Goal: Task Accomplishment & Management: Use online tool/utility

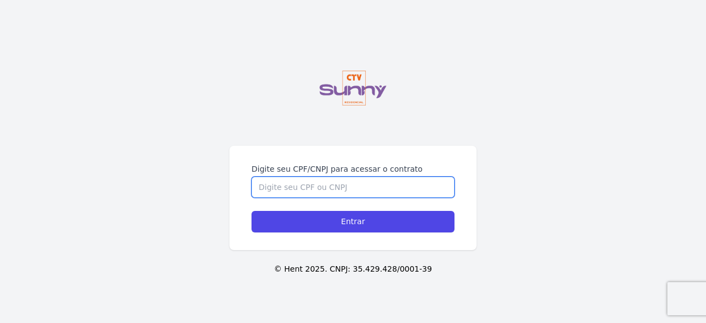
click at [399, 191] on input "Digite seu CPF/CNPJ para acessar o contrato" at bounding box center [353, 187] width 203 height 21
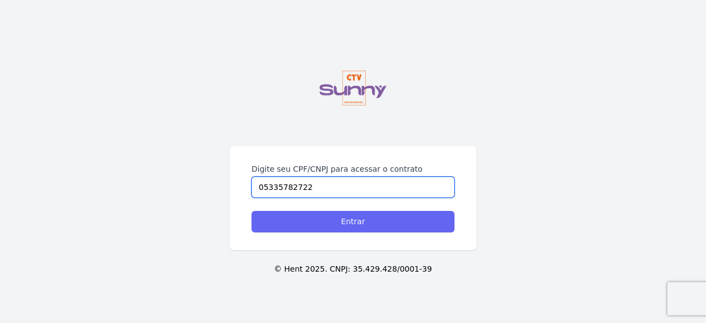
type input "05335782722"
click at [379, 220] on input "Entrar" at bounding box center [353, 222] width 203 height 22
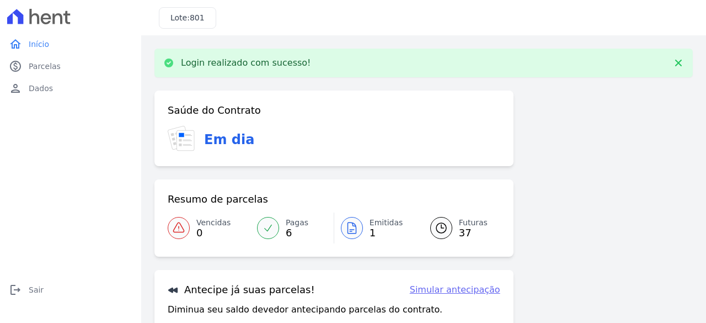
click at [585, 157] on div "Saúde do Contrato Em dia Resumo de parcelas Vencidas 0 Pagas 6 Emitidas 1 Futur…" at bounding box center [424, 254] width 539 height 328
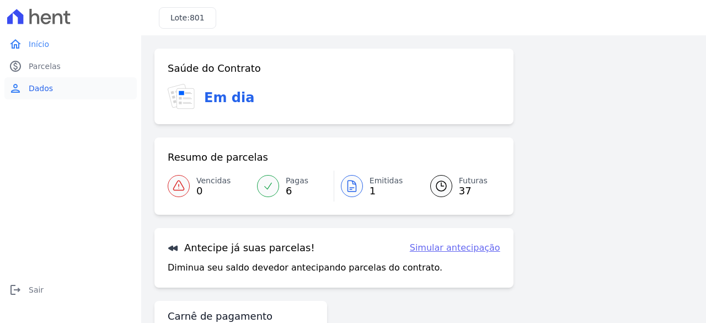
click at [49, 92] on span "Dados" at bounding box center [41, 88] width 24 height 11
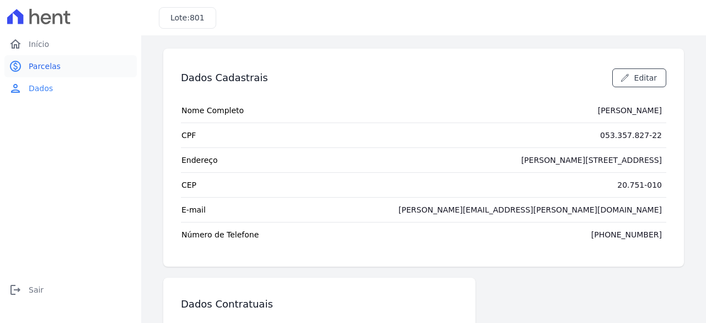
click at [49, 67] on span "Parcelas" at bounding box center [45, 66] width 32 height 11
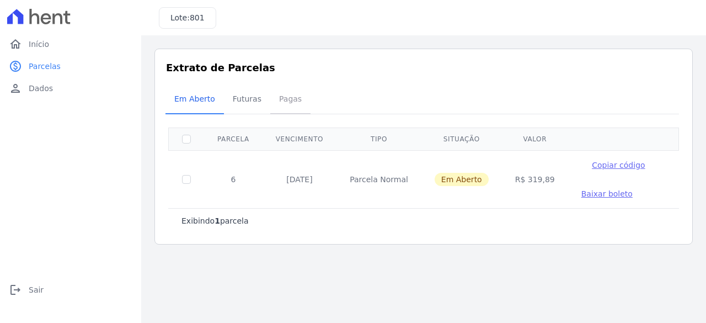
click at [281, 99] on span "Pagas" at bounding box center [291, 99] width 36 height 22
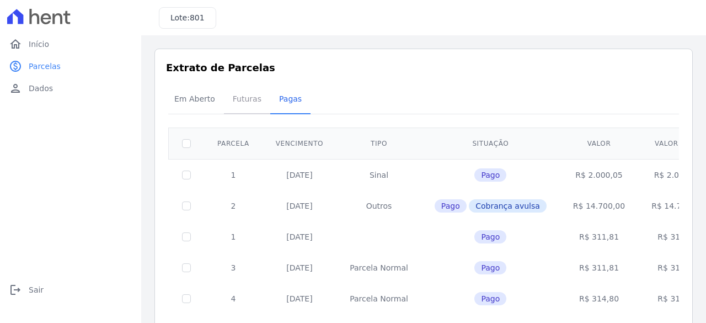
click at [241, 95] on span "Futuras" at bounding box center [247, 99] width 42 height 22
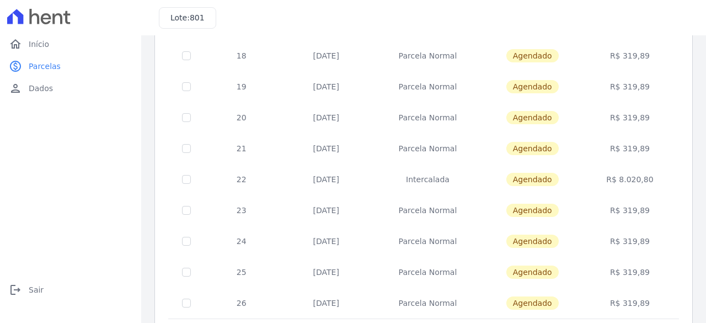
scroll to position [508, 0]
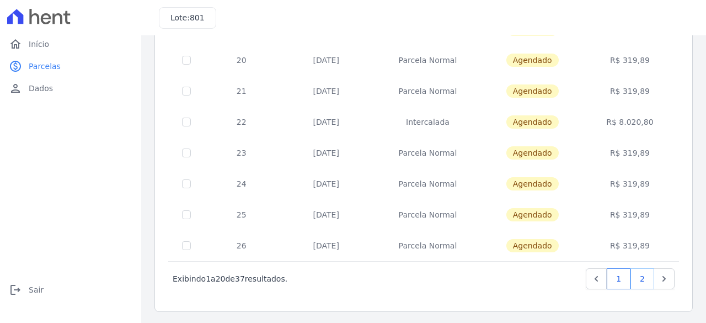
click at [632, 279] on link "2" at bounding box center [643, 278] width 24 height 21
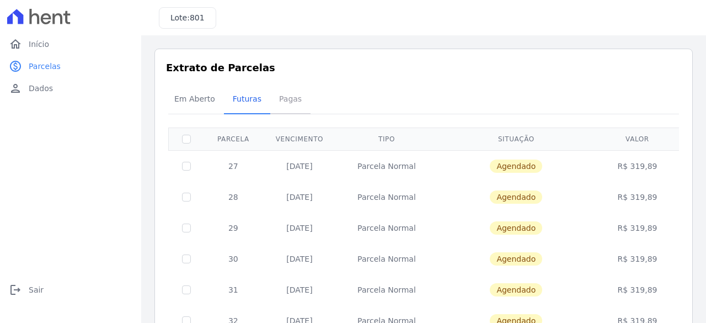
click at [290, 104] on span "Pagas" at bounding box center [291, 99] width 36 height 22
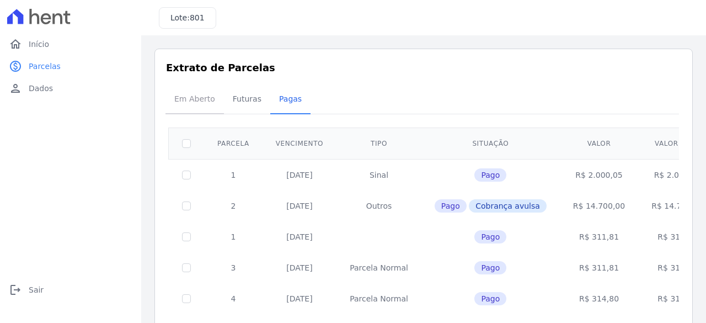
click at [192, 94] on span "Em Aberto" at bounding box center [195, 99] width 54 height 22
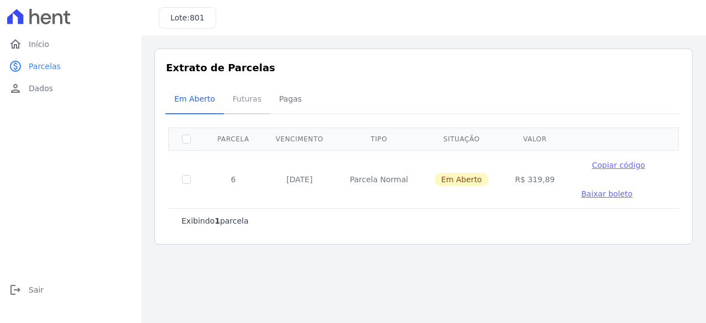
click at [249, 92] on span "Futuras" at bounding box center [247, 99] width 42 height 22
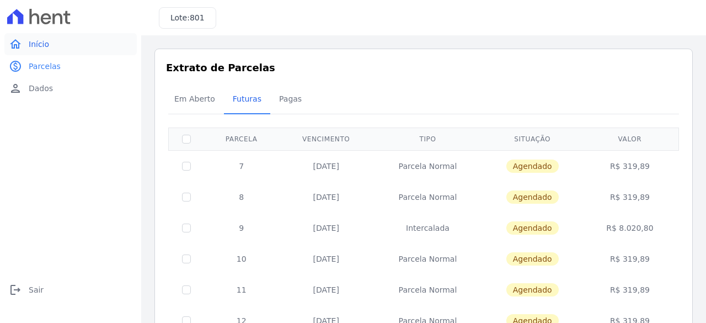
click at [61, 44] on link "home Início" at bounding box center [70, 44] width 132 height 22
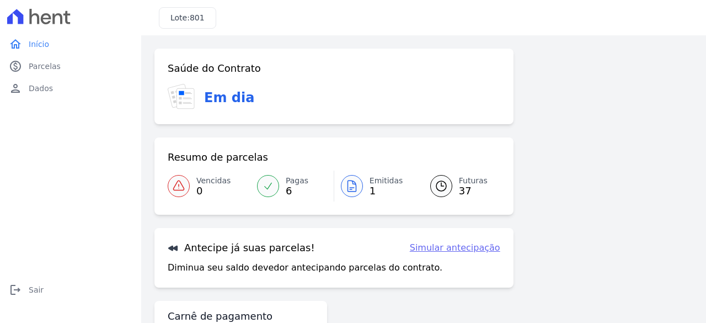
click at [436, 252] on link "Simular antecipação" at bounding box center [455, 247] width 90 height 13
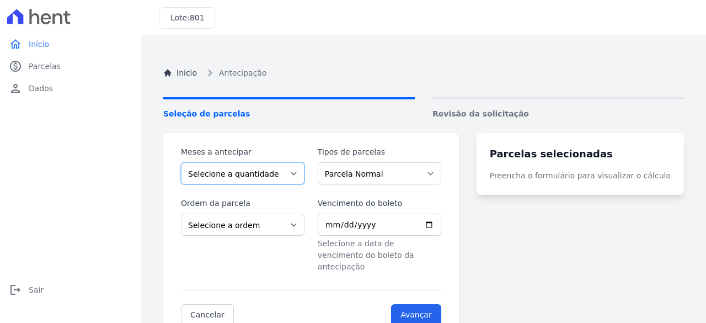
click at [283, 177] on select "Selecione a quantidade de meses a antecipar 1 2 3 4 5 6 7 8 9 10 11 12 13 14 15…" at bounding box center [243, 173] width 124 height 22
select select "12"
click at [181, 162] on select "Selecione a quantidade de meses a antecipar 1 2 3 4 5 6 7 8 9 10 11 12 13 14 15…" at bounding box center [243, 173] width 124 height 22
click at [364, 176] on select "Parcela Normal Intercalada Financiamento CEF Outros" at bounding box center [380, 173] width 124 height 22
click at [275, 253] on div "Ordem da parcela Selecione a ordem Últimas parcelas Primeiras parcelas" at bounding box center [243, 235] width 124 height 75
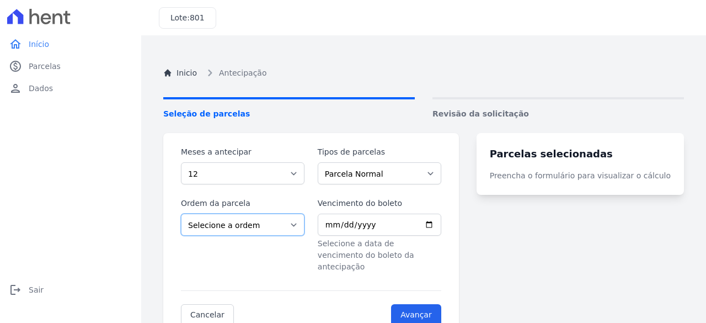
click at [281, 222] on select "Selecione a ordem Últimas parcelas Primeiras parcelas" at bounding box center [243, 225] width 124 height 22
select select "ending"
click at [181, 214] on select "Selecione a ordem Últimas parcelas Primeiras parcelas" at bounding box center [243, 225] width 124 height 22
click at [441, 223] on input "Vencimento do boleto" at bounding box center [380, 225] width 124 height 22
type input "2025-10-10"
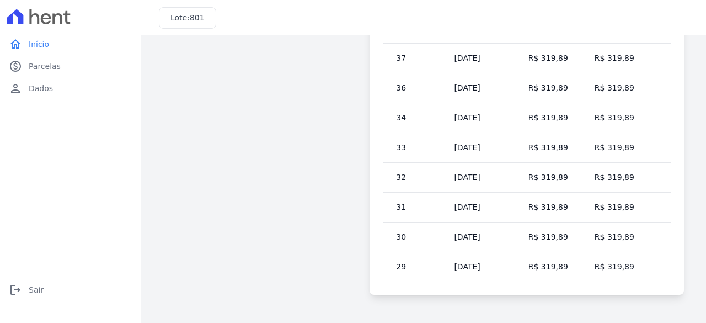
scroll to position [143, 0]
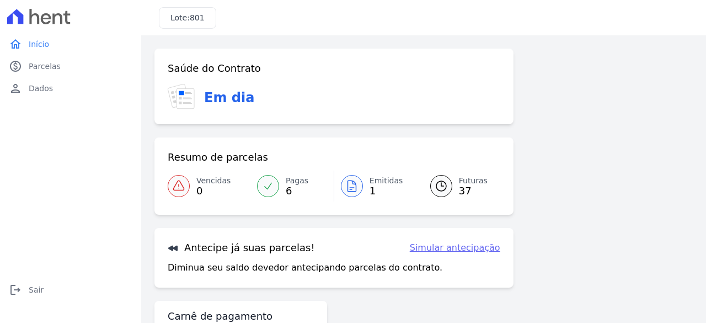
click at [269, 175] on div at bounding box center [268, 186] width 22 height 22
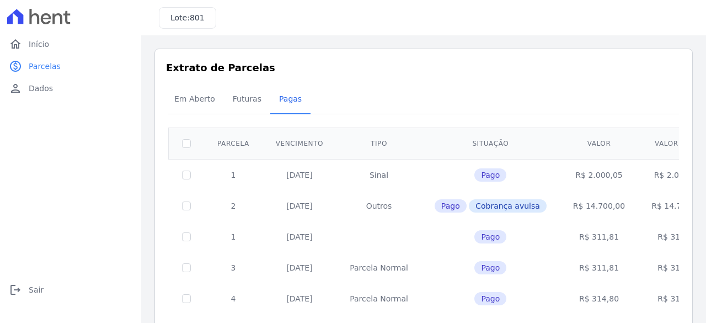
scroll to position [70, 0]
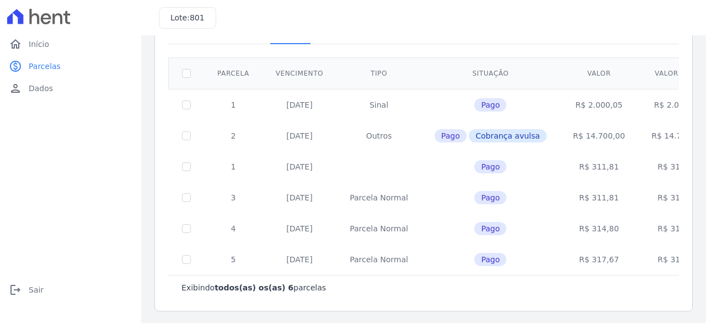
click at [575, 255] on td "R$ 317,67" at bounding box center [599, 259] width 78 height 31
copy td "317,67"
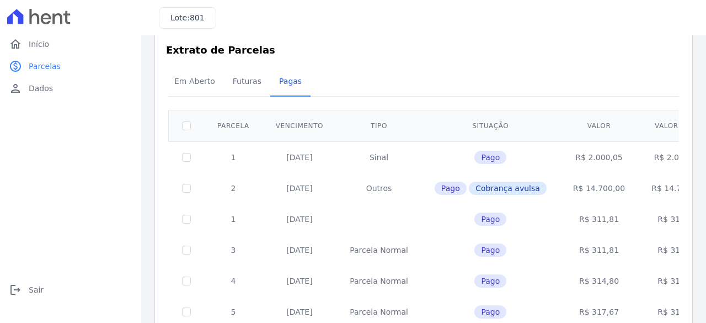
scroll to position [0, 0]
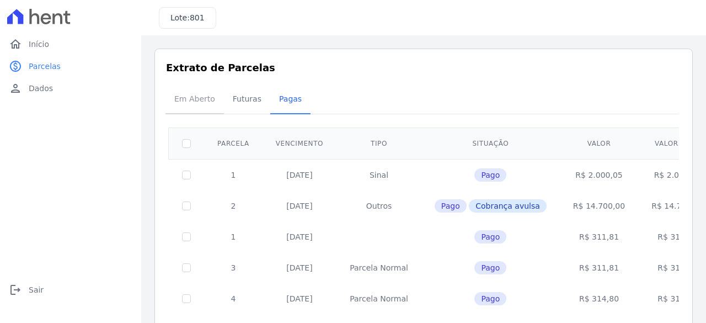
click at [205, 99] on span "Em Aberto" at bounding box center [195, 99] width 54 height 22
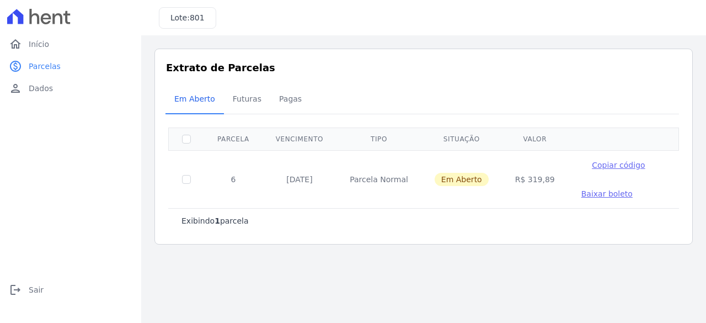
click at [531, 180] on td "R$ 319,89" at bounding box center [535, 179] width 66 height 58
copy td "319,89"
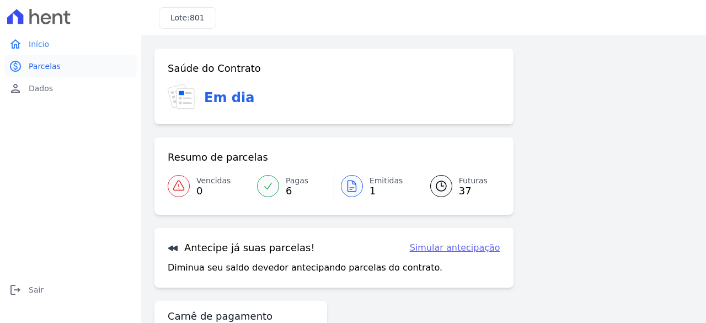
click at [54, 62] on span "Parcelas" at bounding box center [45, 66] width 32 height 11
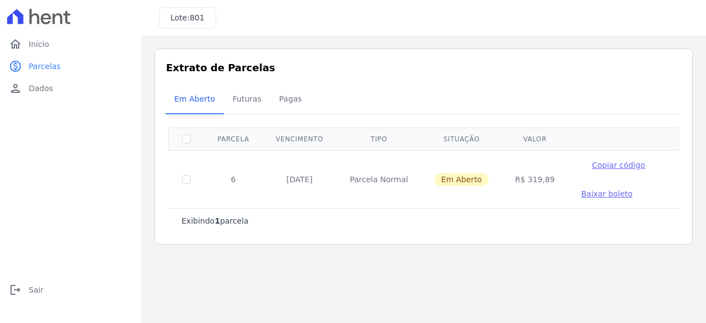
click at [520, 177] on td "R$ 319,89" at bounding box center [535, 179] width 66 height 58
copy td "319,89"
click at [296, 104] on span "Pagas" at bounding box center [291, 99] width 36 height 22
click at [287, 97] on span "Pagas" at bounding box center [291, 99] width 36 height 22
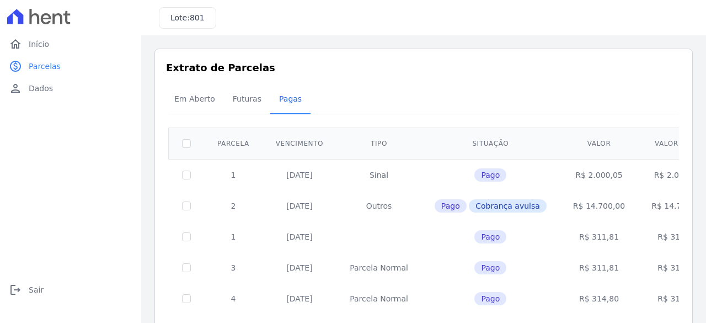
scroll to position [70, 0]
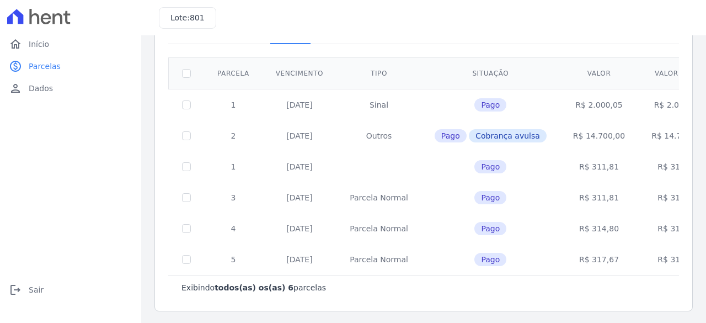
click at [569, 254] on td "R$ 317,67" at bounding box center [599, 259] width 78 height 31
copy td "317,67"
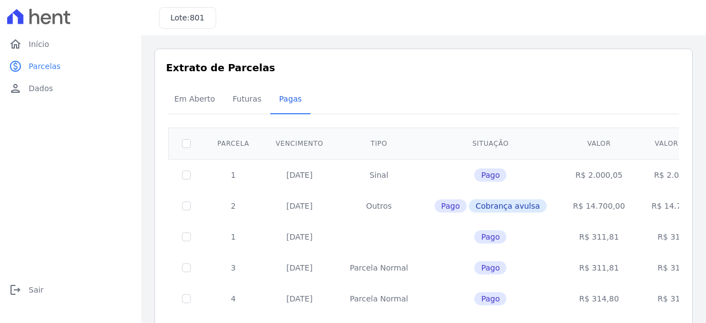
scroll to position [0, 0]
click at [244, 101] on span "Futuras" at bounding box center [247, 99] width 42 height 22
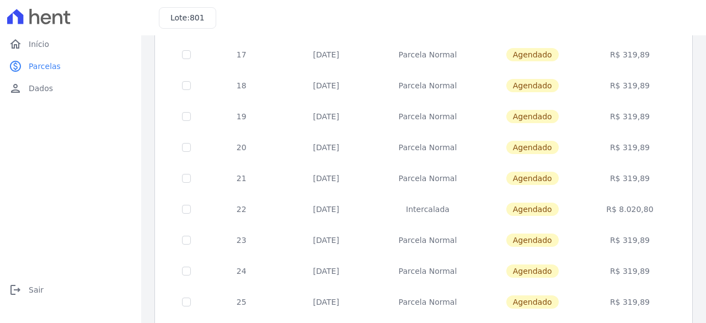
scroll to position [508, 0]
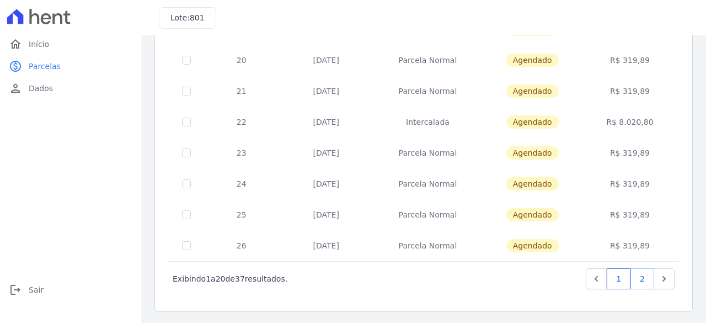
click at [636, 275] on link "2" at bounding box center [643, 278] width 24 height 21
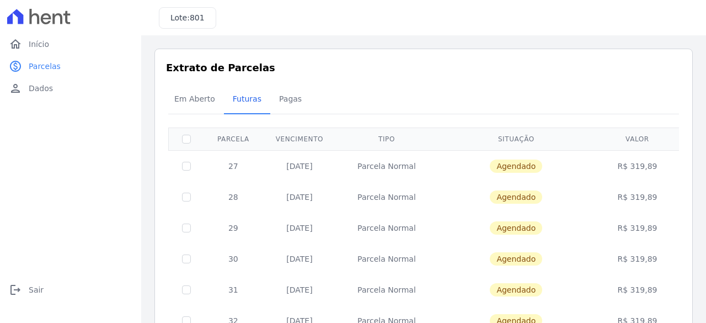
click at [636, 275] on td "R$ 319,89" at bounding box center [637, 289] width 83 height 31
click at [36, 37] on link "home Início" at bounding box center [70, 44] width 132 height 22
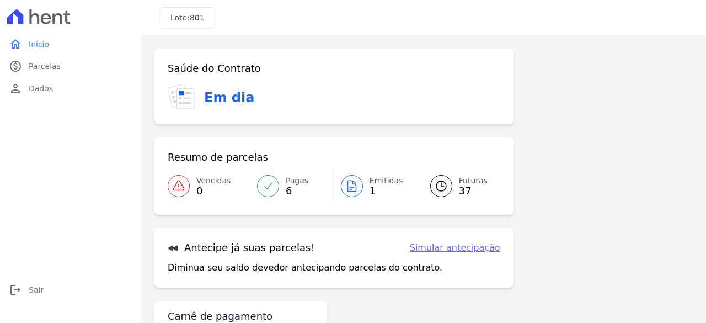
click at [447, 241] on div "Antecipe já suas parcelas! Simular antecipação Diminua seu saldo devedor anteci…" at bounding box center [334, 258] width 359 height 60
click at [449, 247] on link "Simular antecipação" at bounding box center [455, 247] width 90 height 13
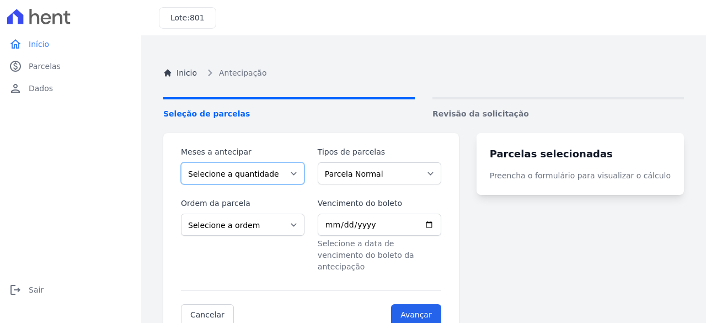
click at [291, 164] on select "Selecione a quantidade de meses a antecipar 1 2 3 4 5 6 7 8 9 10 11 12 13 14 15…" at bounding box center [243, 173] width 124 height 22
select select "31"
click at [181, 162] on select "Selecione a quantidade de meses a antecipar 1 2 3 4 5 6 7 8 9 10 11 12 13 14 15…" at bounding box center [243, 173] width 124 height 22
click at [382, 237] on div "Vencimento do boleto Selecione a data de vencimento do boleto da antecipação" at bounding box center [380, 235] width 124 height 75
click at [377, 226] on input "Vencimento do boleto" at bounding box center [380, 225] width 124 height 22
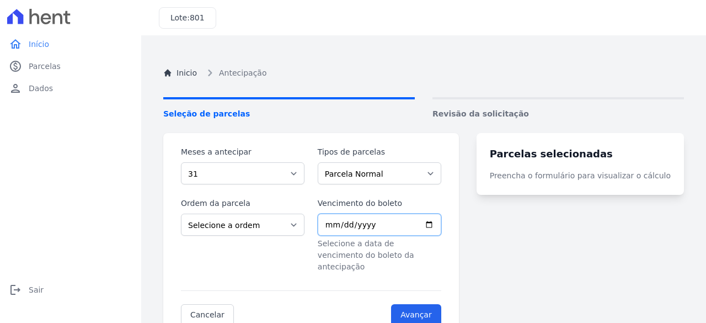
click at [441, 225] on input "Vencimento do boleto" at bounding box center [380, 225] width 124 height 22
type input "2025-10-17"
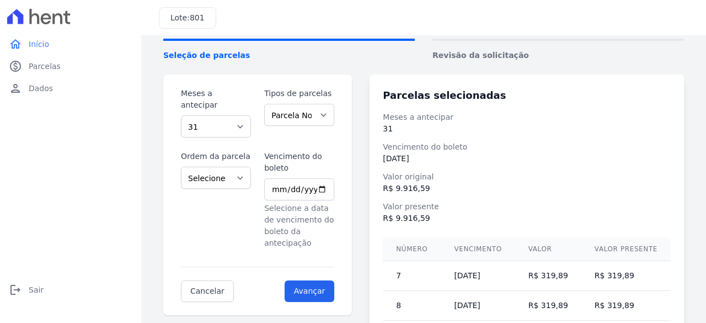
scroll to position [18, 0]
